Goal: Find specific page/section: Find specific page/section

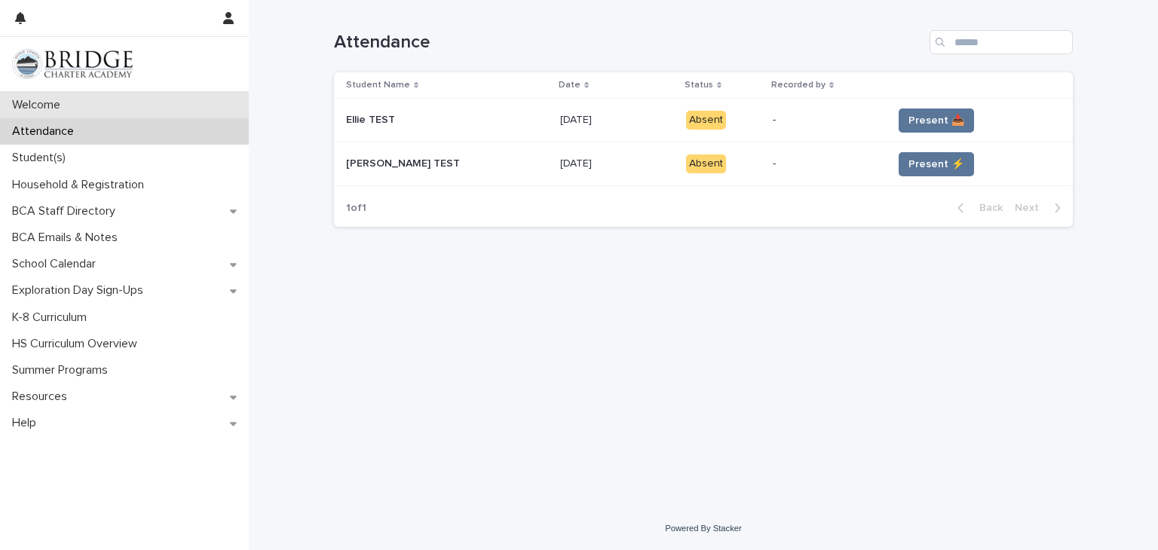
click at [40, 111] on p "Welcome" at bounding box center [39, 105] width 66 height 14
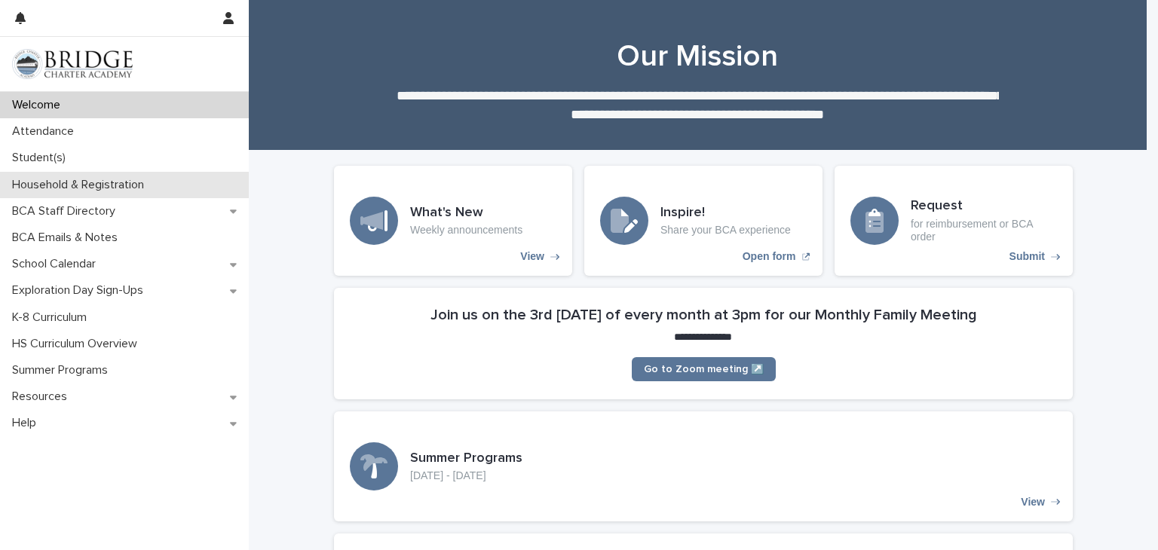
click at [44, 185] on p "Household & Registration" at bounding box center [81, 185] width 150 height 14
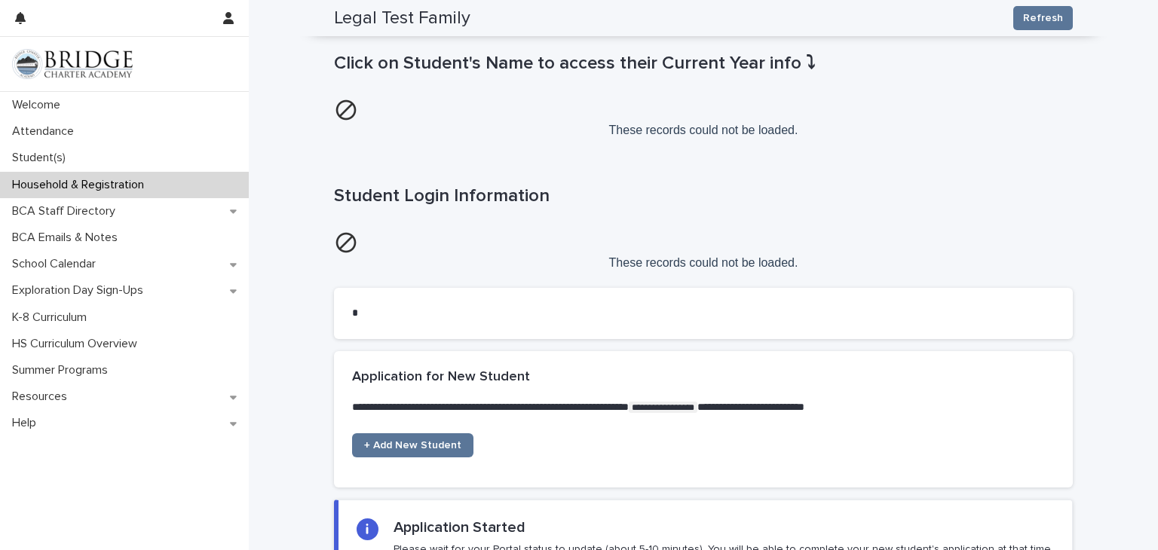
scroll to position [829, 0]
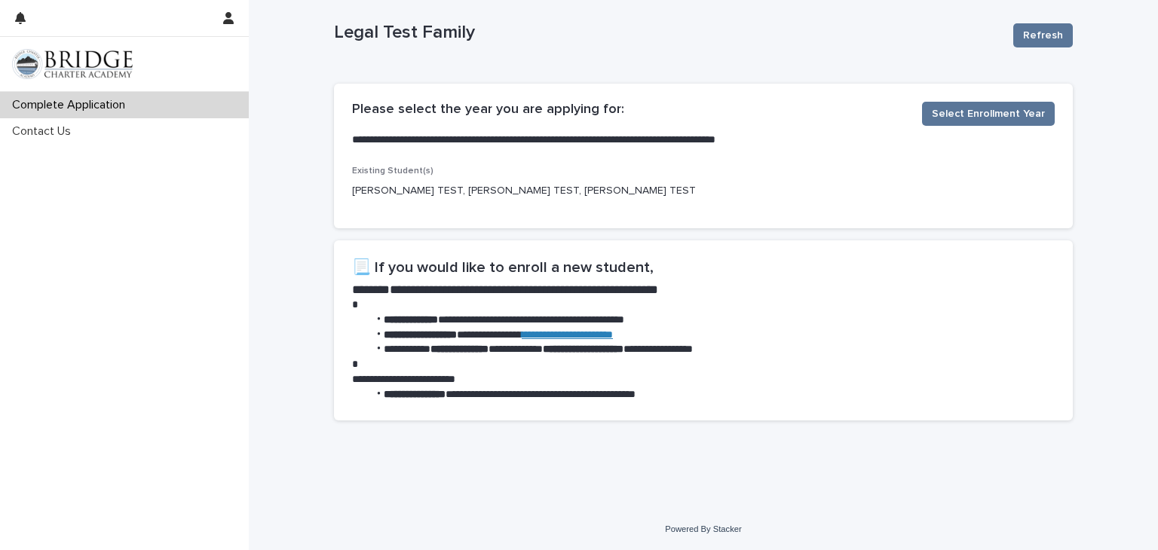
scroll to position [176, 0]
